Goal: Transaction & Acquisition: Purchase product/service

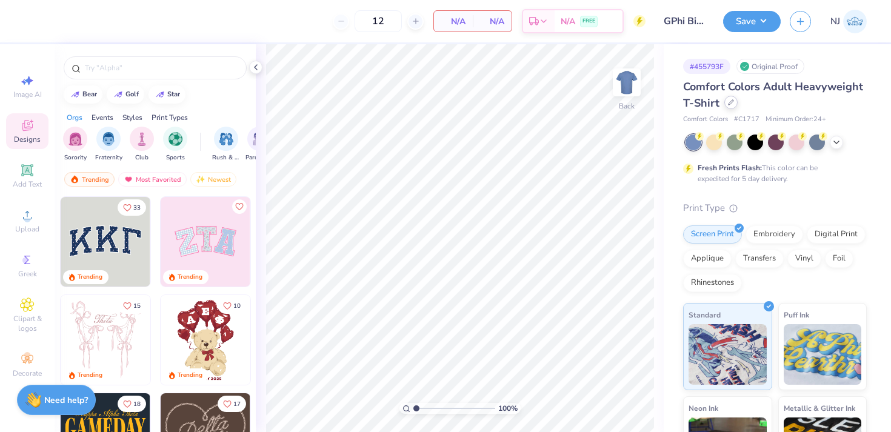
click at [733, 102] on icon at bounding box center [731, 102] width 6 height 6
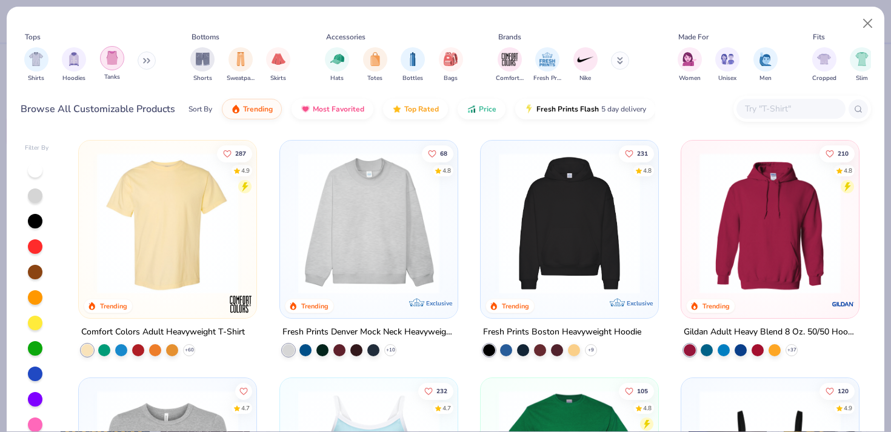
click at [110, 55] on img "filter for Tanks" at bounding box center [111, 58] width 13 height 14
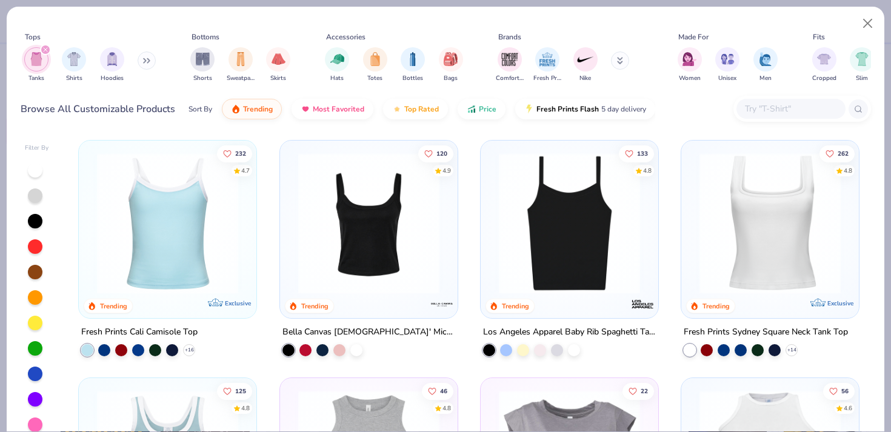
click at [172, 270] on img at bounding box center [167, 223] width 153 height 141
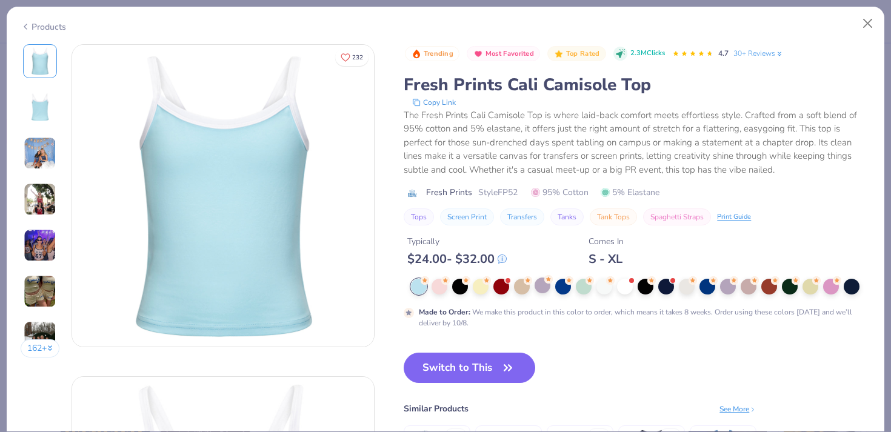
click at [538, 293] on div at bounding box center [543, 286] width 16 height 16
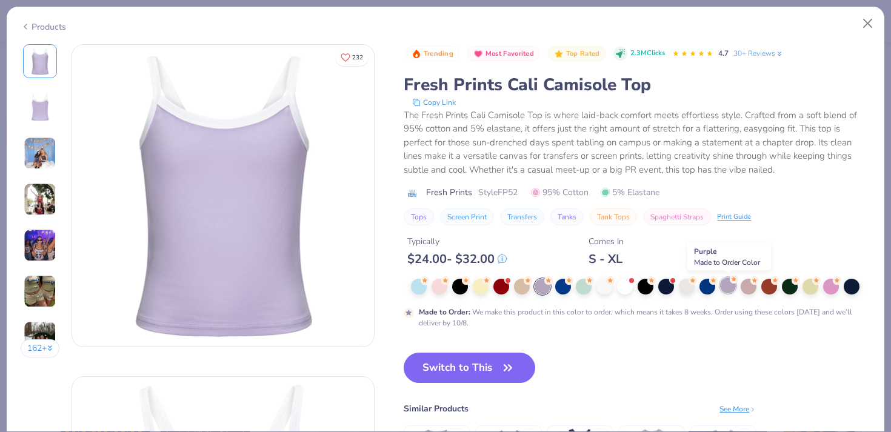
click at [722, 281] on div at bounding box center [728, 286] width 16 height 16
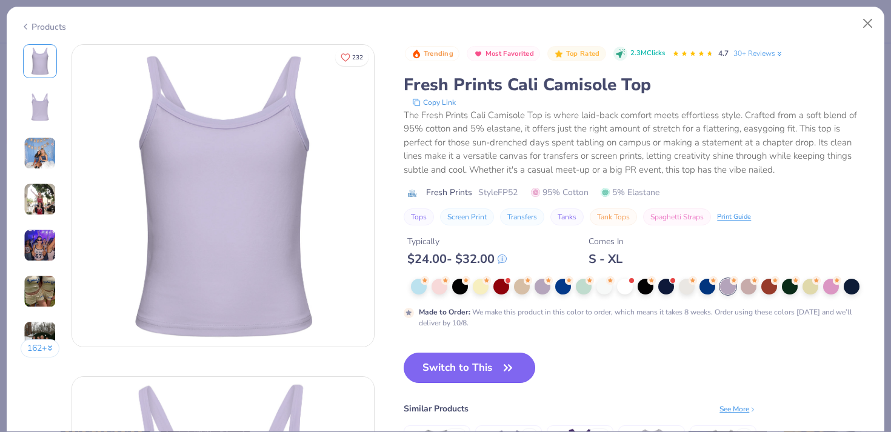
click at [476, 362] on button "Switch to This" at bounding box center [470, 368] width 132 height 30
type input "50"
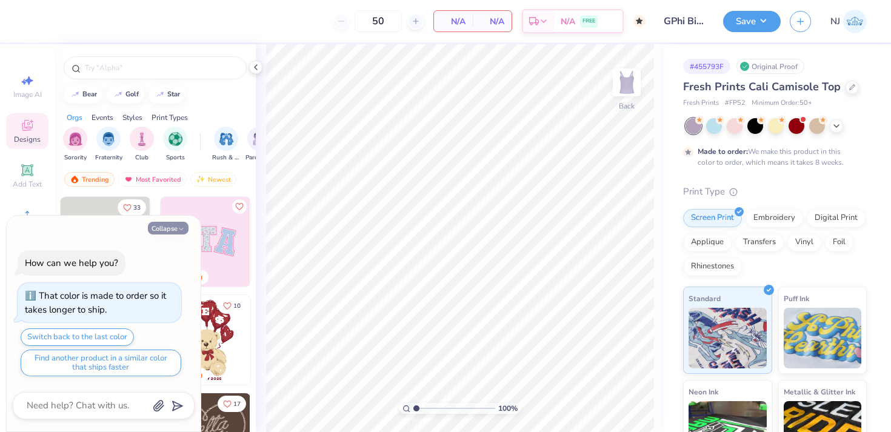
click at [170, 227] on button "Collapse" at bounding box center [168, 228] width 41 height 13
type textarea "x"
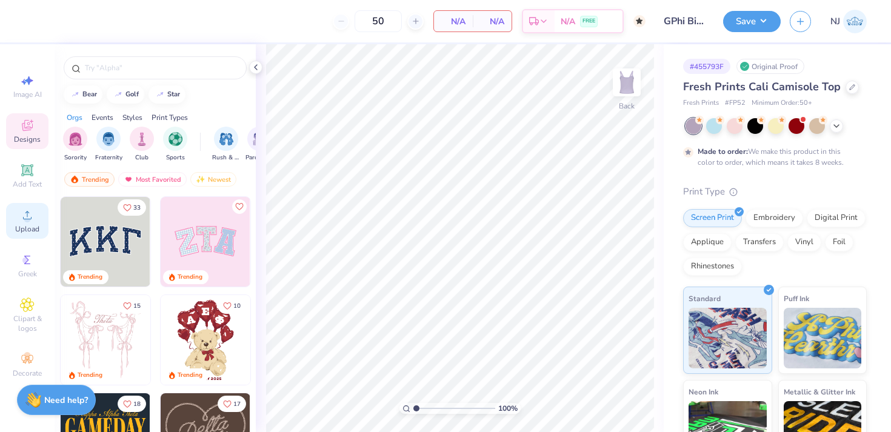
click at [25, 225] on span "Upload" at bounding box center [27, 229] width 24 height 10
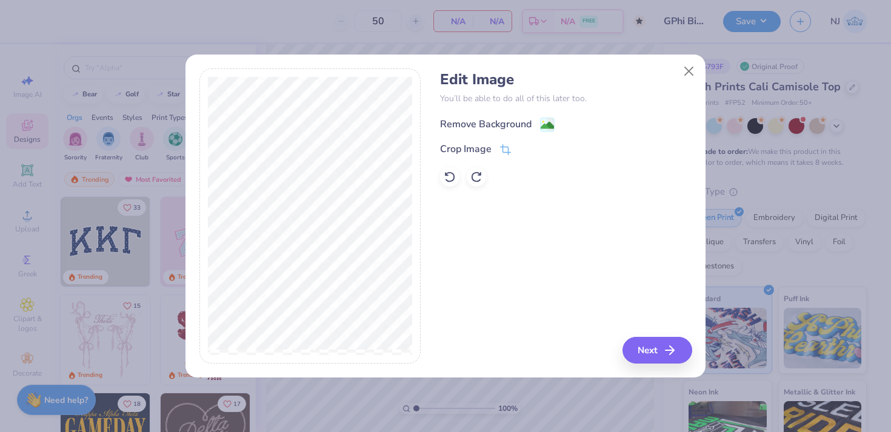
click at [479, 128] on div "Remove Background" at bounding box center [486, 124] width 92 height 15
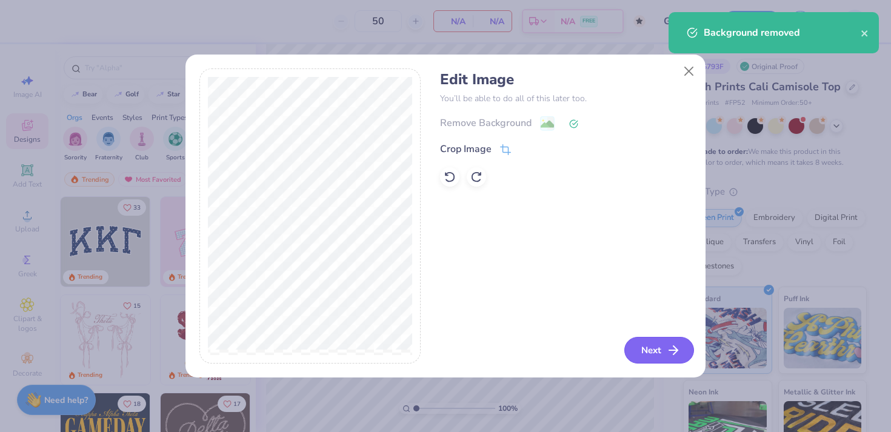
click at [658, 346] on button "Next" at bounding box center [659, 350] width 70 height 27
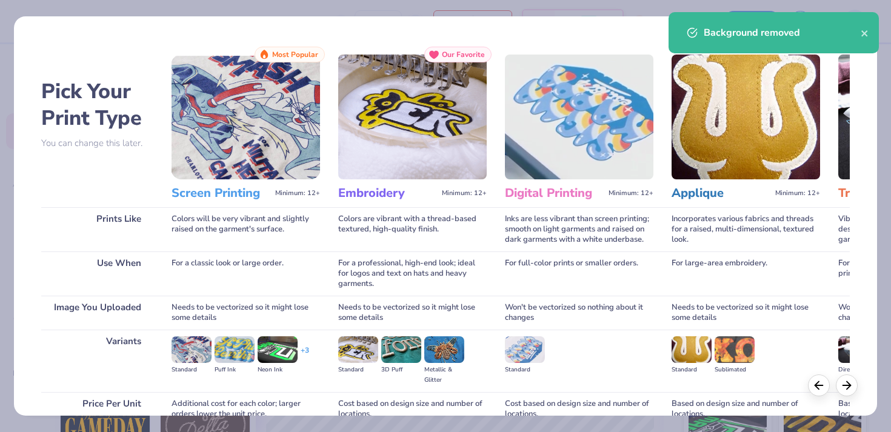
scroll to position [112, 0]
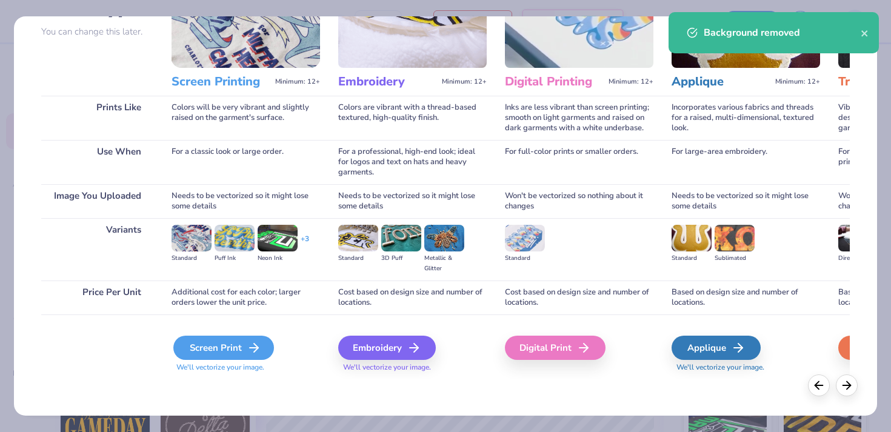
click at [242, 344] on div "Screen Print" at bounding box center [223, 348] width 101 height 24
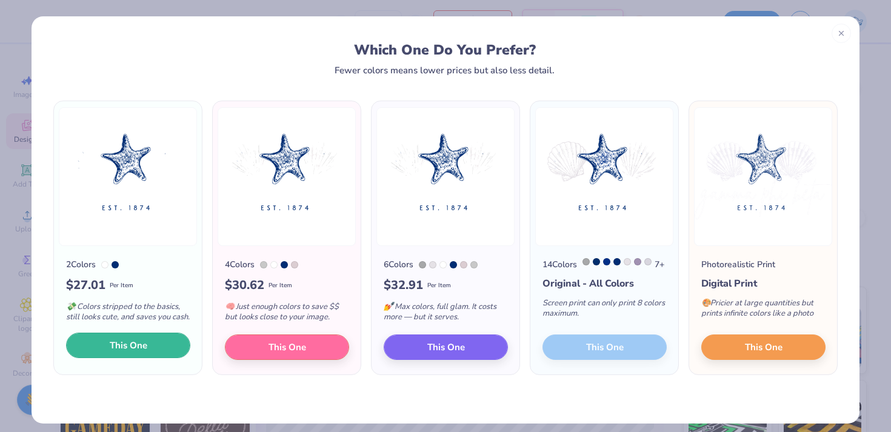
click at [165, 350] on button "This One" at bounding box center [128, 345] width 124 height 25
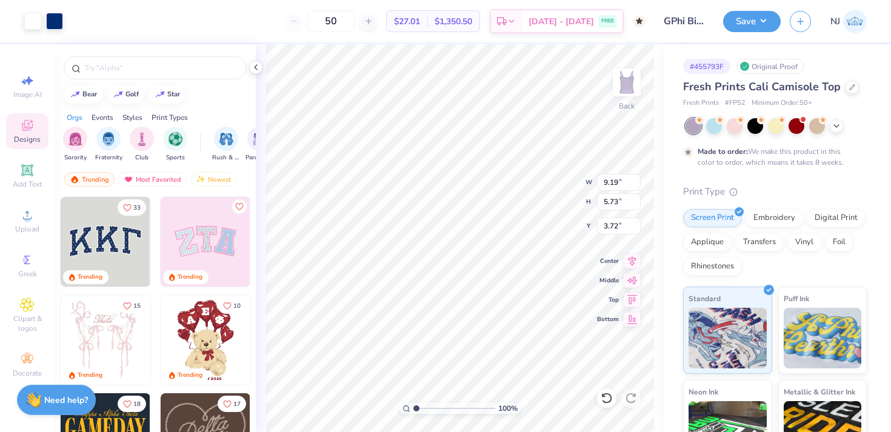
type input "3.72"
type input "0.25"
type input "1.55"
type input "2.32"
click at [533, 178] on div "100 % Back W 9.19 H 5.73 Y 2.32 Center Middle Top Bottom" at bounding box center [460, 238] width 408 height 388
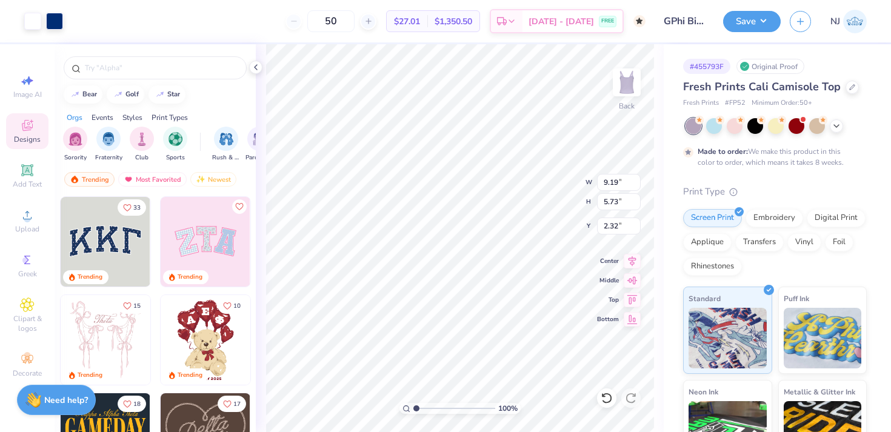
type input "1.60"
type input "1.52"
click at [730, 15] on button "Save" at bounding box center [752, 19] width 58 height 21
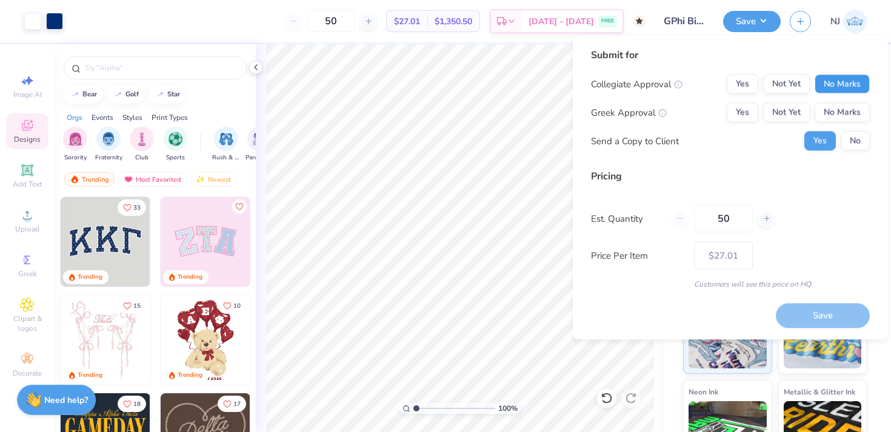
click at [837, 91] on button "No Marks" at bounding box center [842, 84] width 55 height 19
click at [740, 108] on button "Yes" at bounding box center [743, 112] width 32 height 19
click at [854, 145] on button "No" at bounding box center [855, 141] width 29 height 19
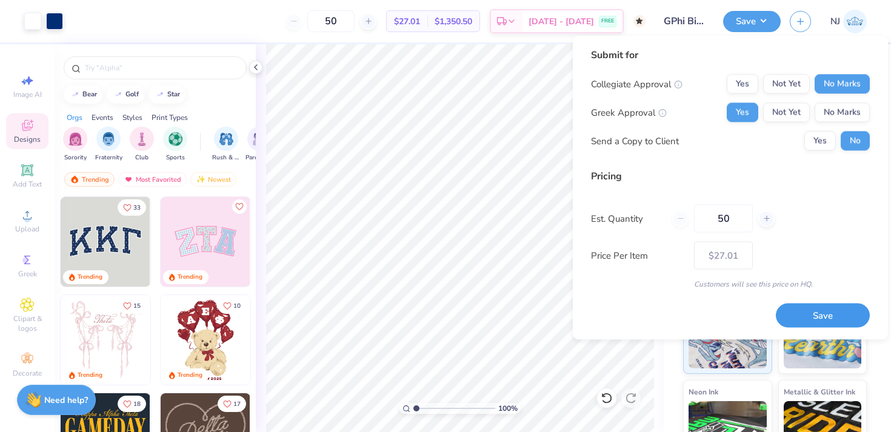
click at [806, 307] on button "Save" at bounding box center [823, 315] width 94 height 25
type input "$27.01"
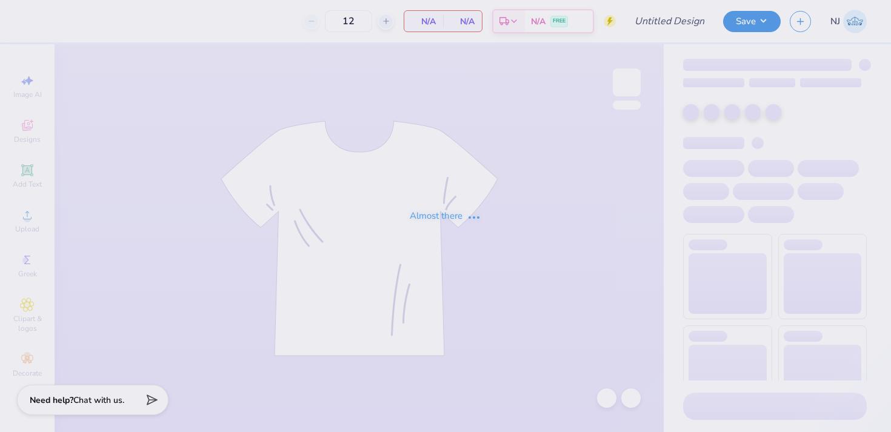
type input "GPhi Bid Day Tanks"
type input "50"
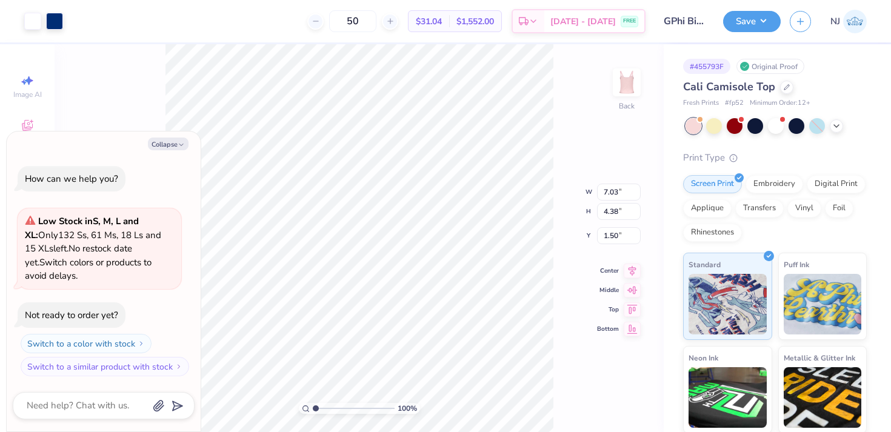
type textarea "x"
type input "6.61"
type input "4.12"
type textarea "x"
type input "3.00"
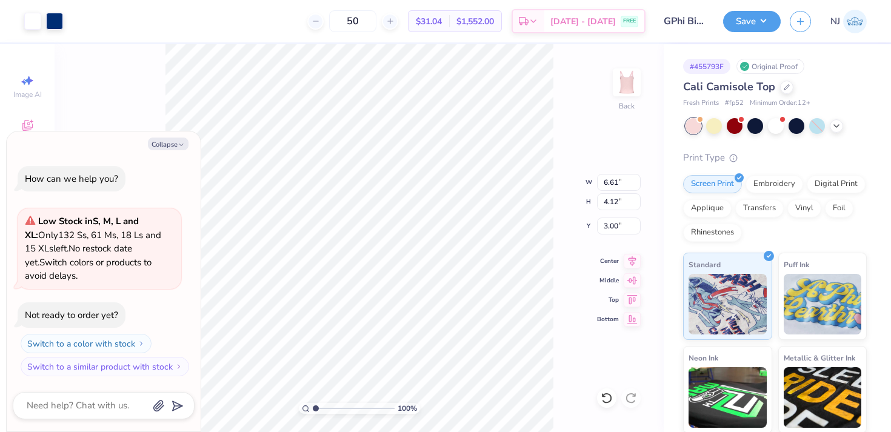
type textarea "x"
type input "2.38"
type textarea "x"
type input "2.12"
type textarea "x"
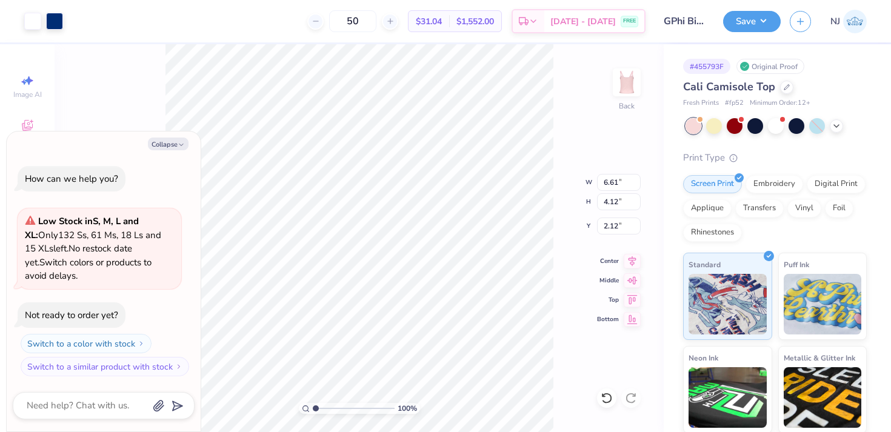
type input "1.93"
click at [849, 132] on div at bounding box center [775, 126] width 181 height 16
click at [838, 130] on div at bounding box center [836, 124] width 13 height 13
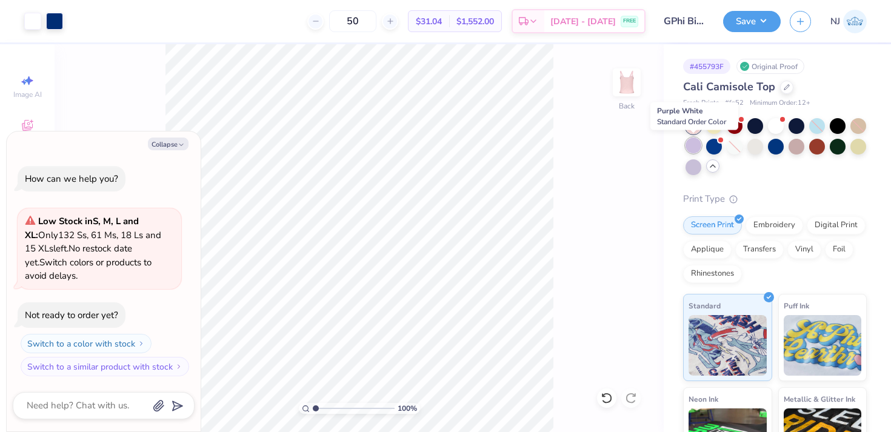
click at [687, 141] on div at bounding box center [693, 146] width 16 height 16
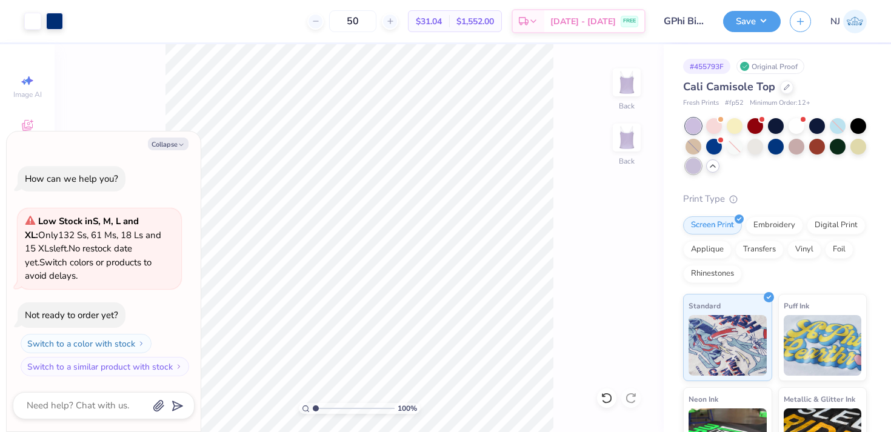
click at [693, 168] on div at bounding box center [693, 166] width 16 height 16
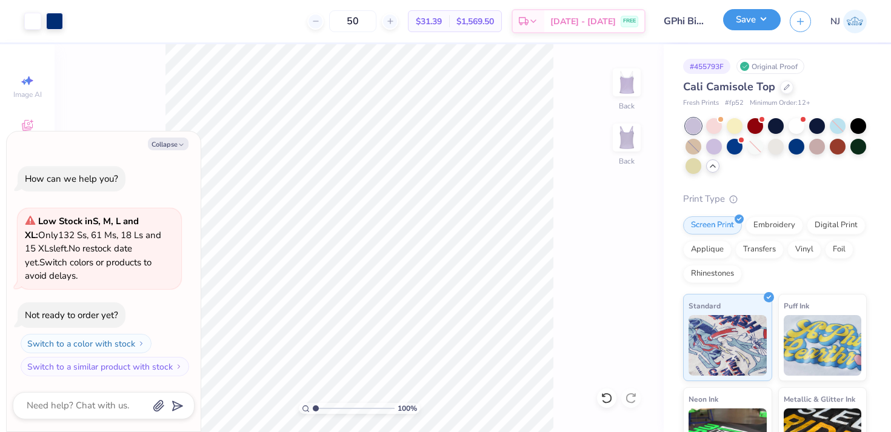
click at [742, 21] on button "Save" at bounding box center [752, 19] width 58 height 21
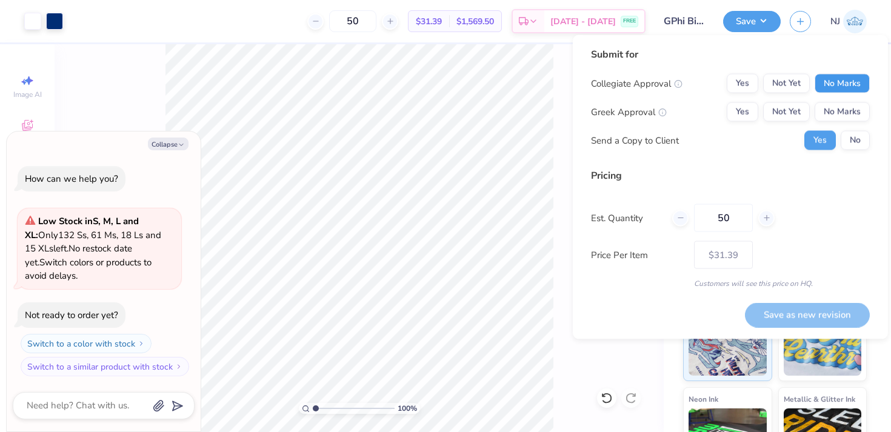
click at [835, 79] on button "No Marks" at bounding box center [842, 83] width 55 height 19
click at [738, 116] on button "Yes" at bounding box center [743, 111] width 32 height 19
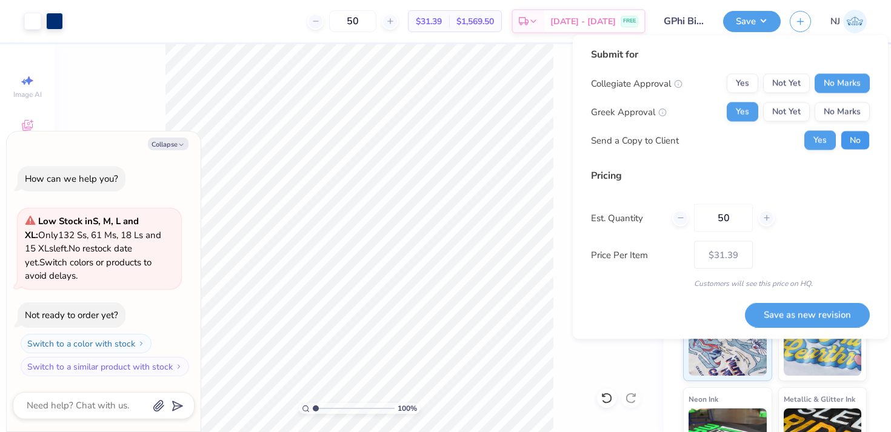
click at [853, 144] on button "No" at bounding box center [855, 140] width 29 height 19
type textarea "x"
click at [798, 313] on button "Save as new revision" at bounding box center [807, 314] width 125 height 25
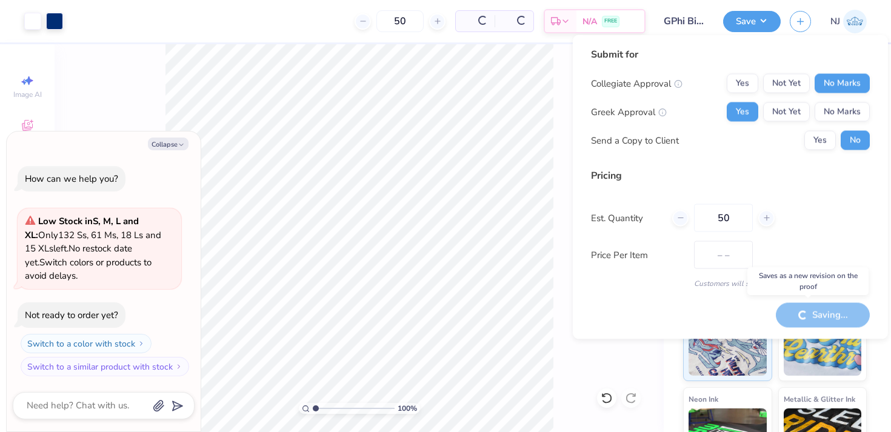
type input "$31.39"
type textarea "x"
